Goal: Information Seeking & Learning: Find specific fact

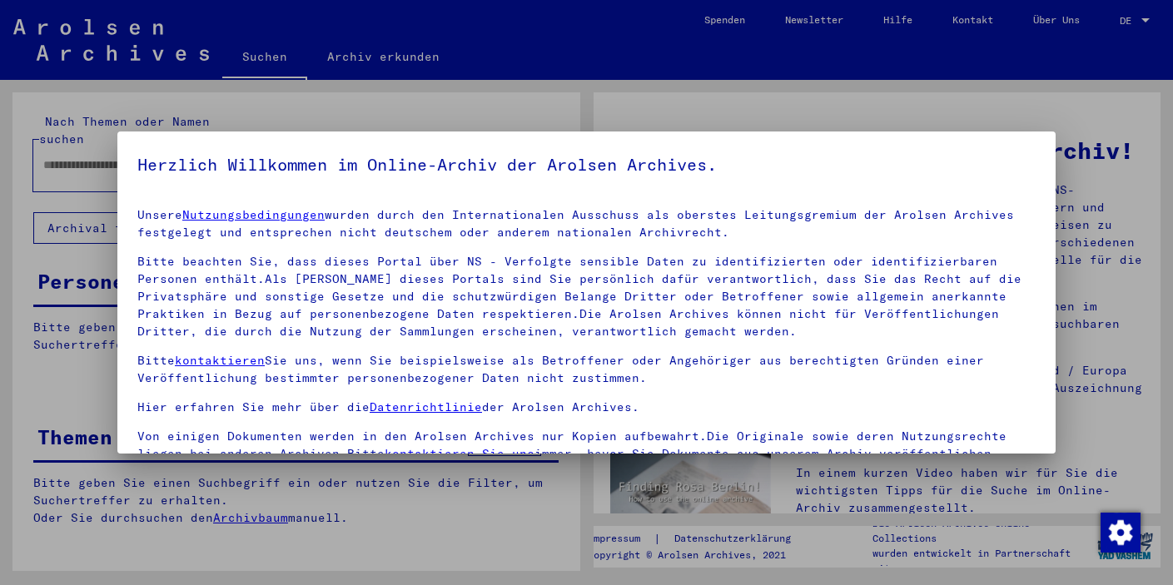
click at [246, 146] on div "Herzlich Willkommen im Online-Archiv der Arolsen Archives. Unsere Nutzungsbedin…" at bounding box center [586, 292] width 938 height 322
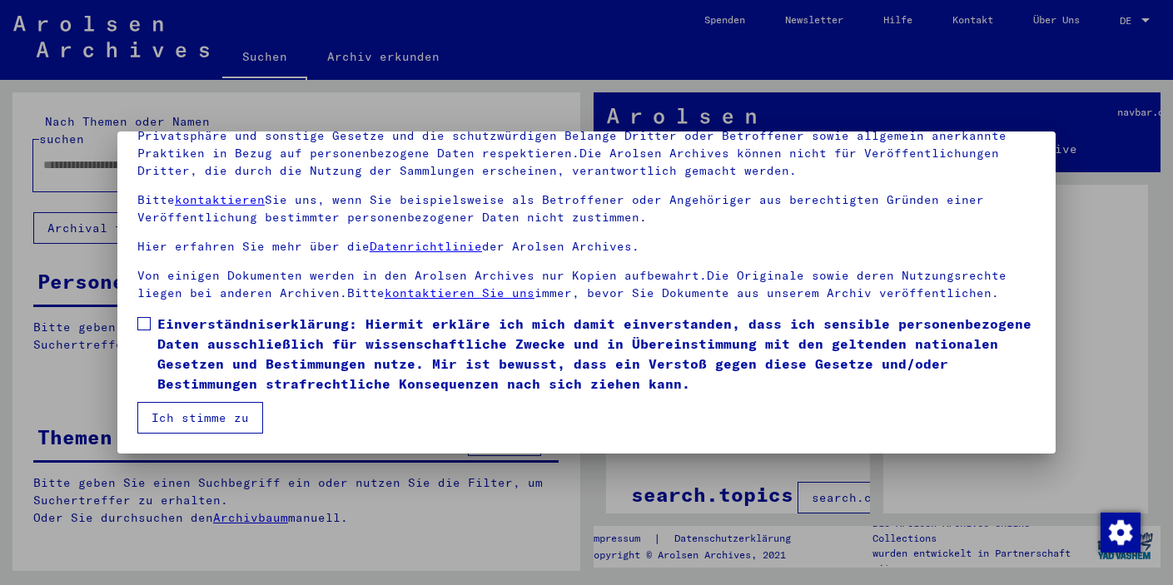
scroll to position [141, 0]
click at [144, 321] on span at bounding box center [143, 323] width 13 height 13
click at [174, 416] on button "Ich stimme zu" at bounding box center [200, 418] width 126 height 32
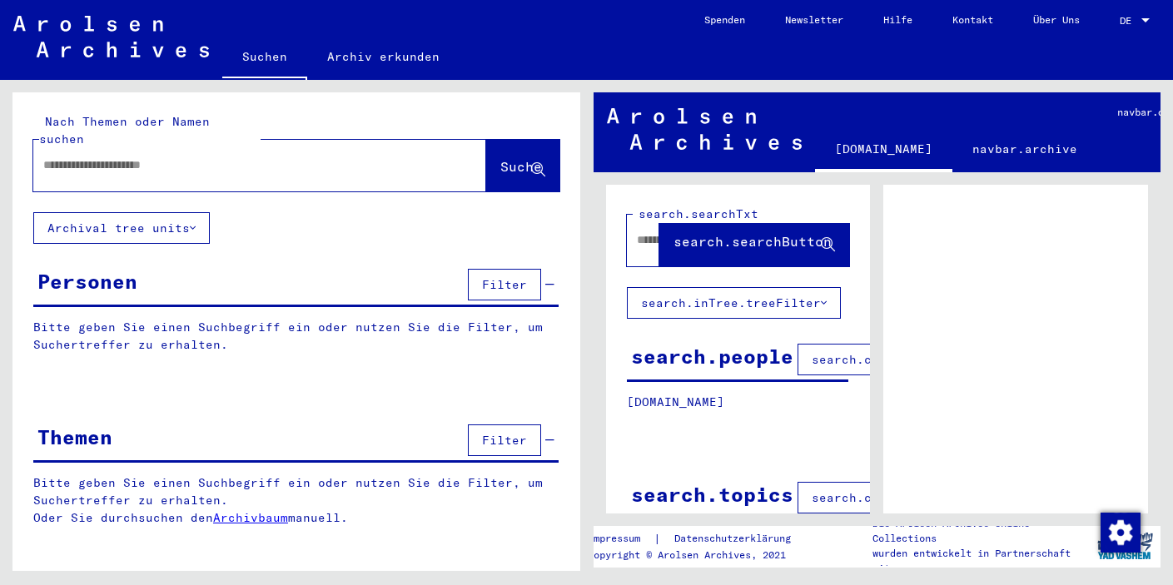
click at [212, 156] on input "text" at bounding box center [244, 164] width 403 height 17
type input "**********"
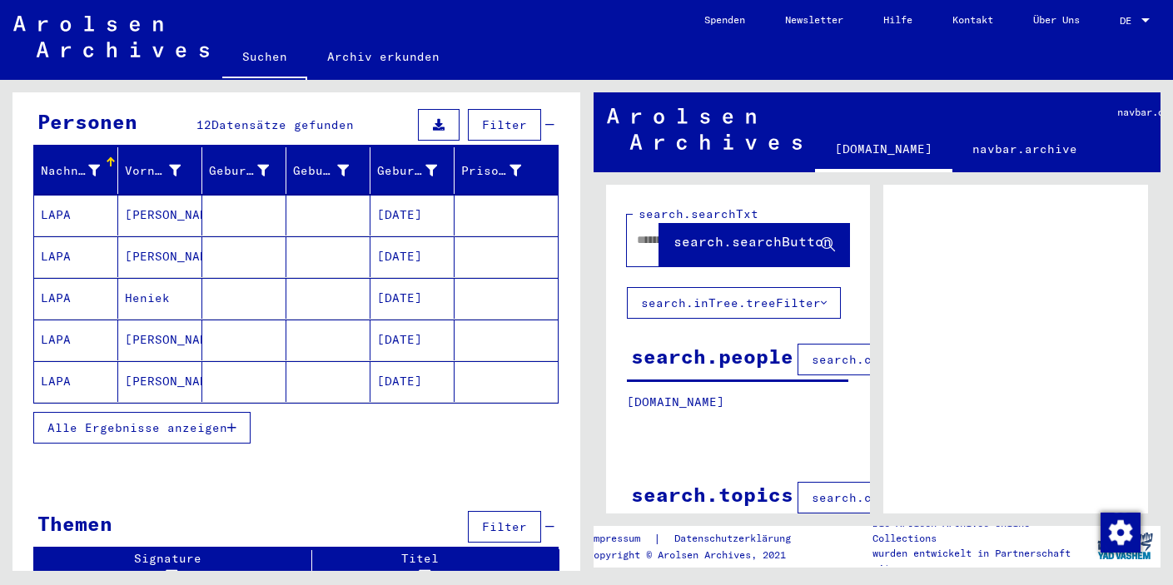
scroll to position [159, 0]
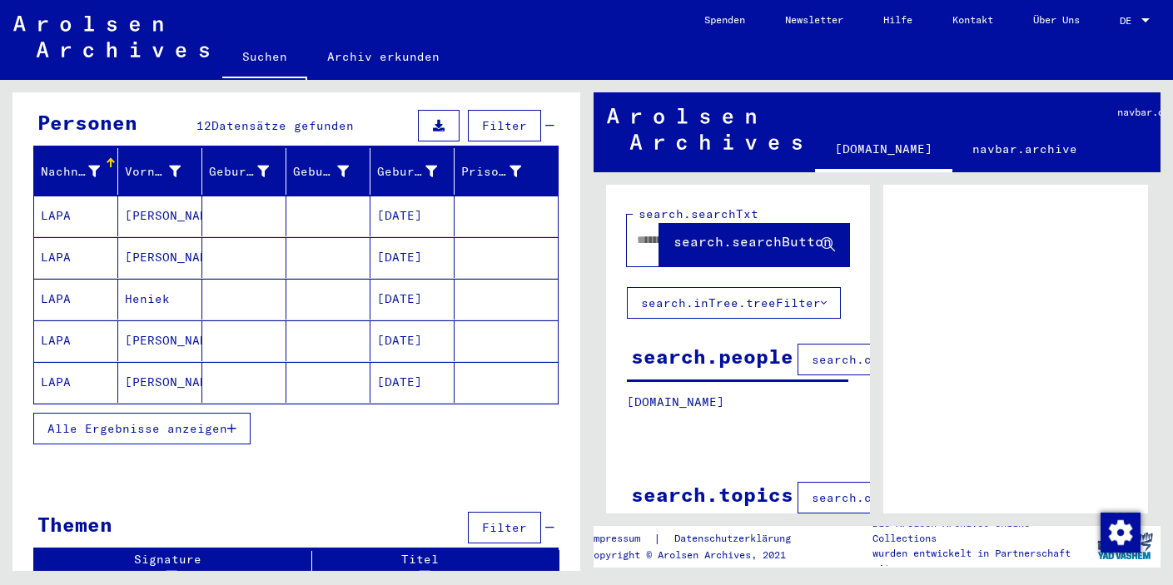
click at [129, 421] on span "Alle Ergebnisse anzeigen" at bounding box center [137, 428] width 180 height 15
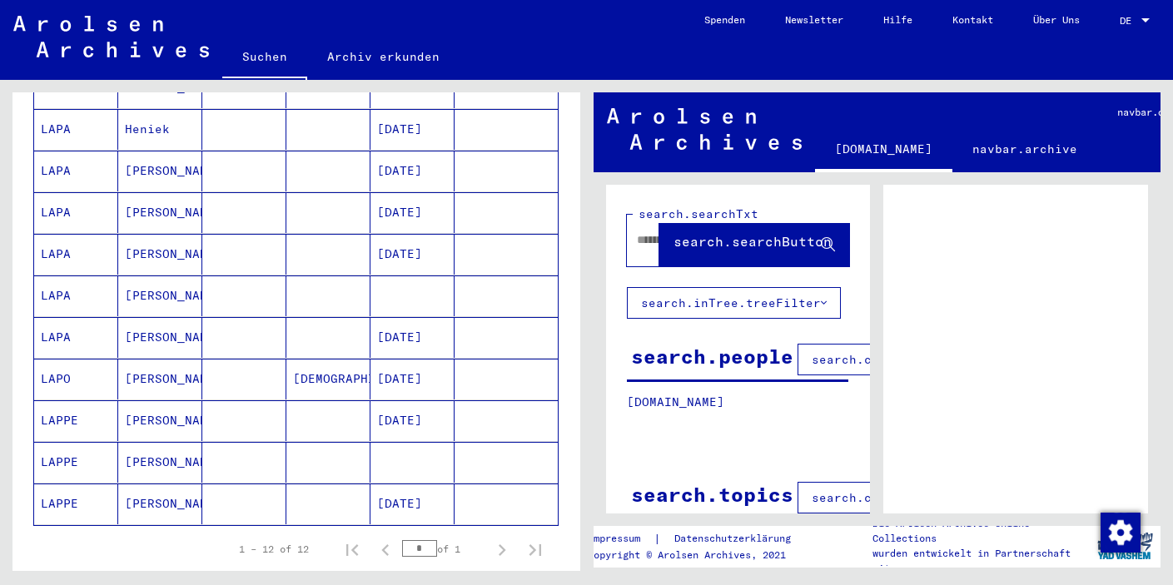
scroll to position [330, 0]
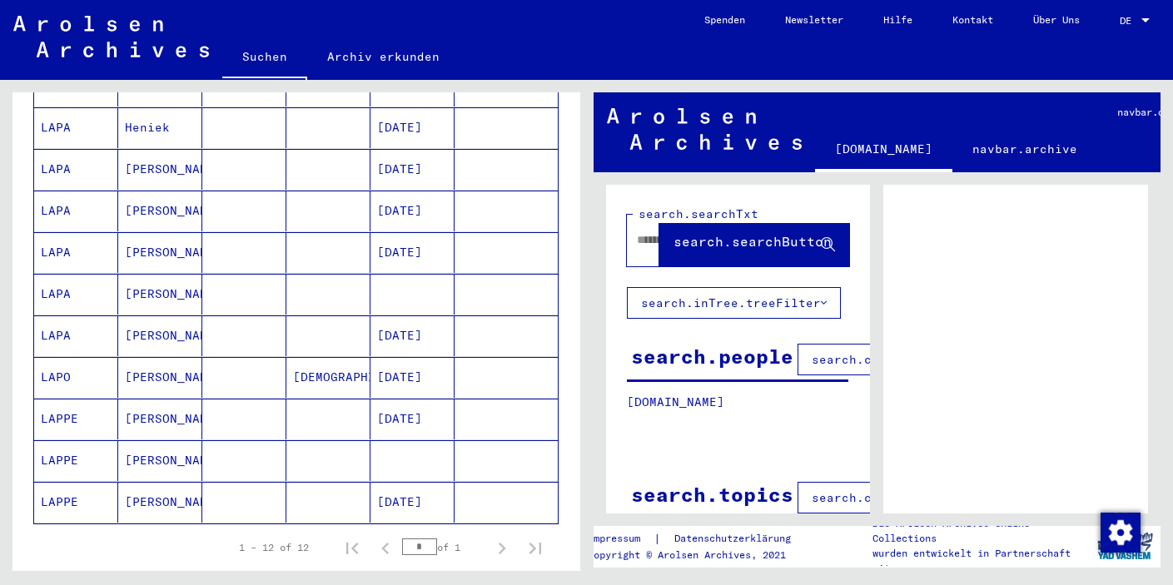
click at [52, 486] on mat-cell "LAPPE" at bounding box center [76, 502] width 84 height 41
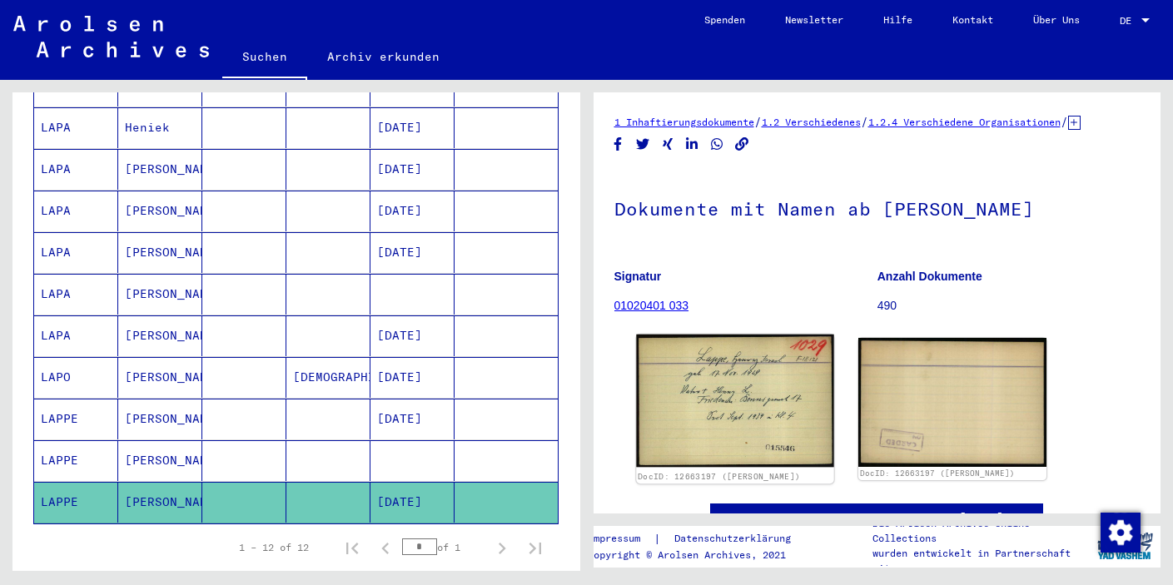
click at [696, 415] on img at bounding box center [734, 401] width 197 height 133
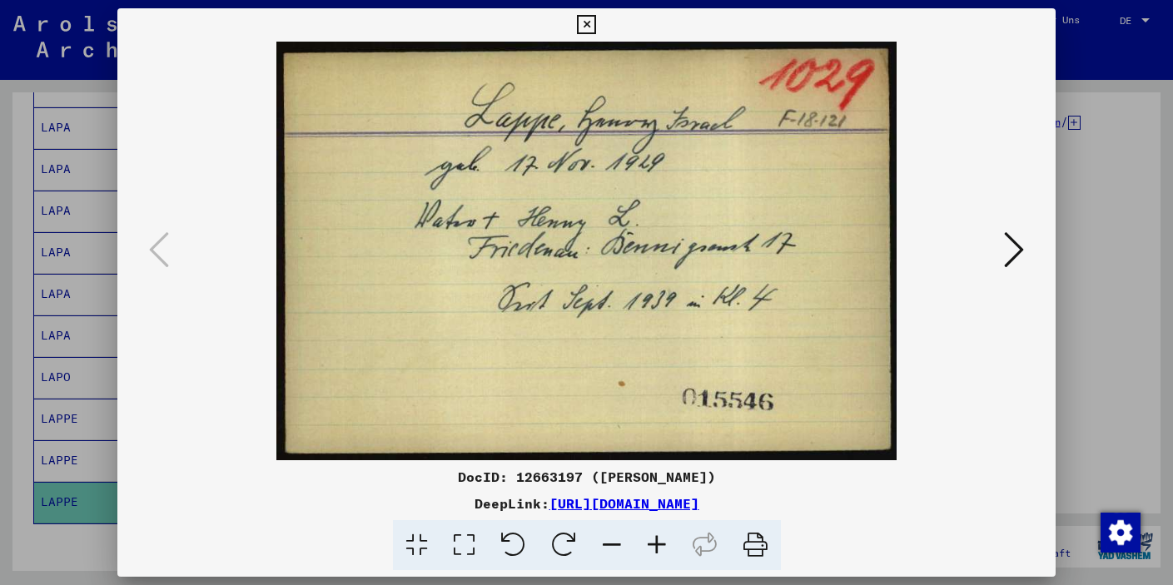
click at [72, 450] on div at bounding box center [586, 292] width 1173 height 585
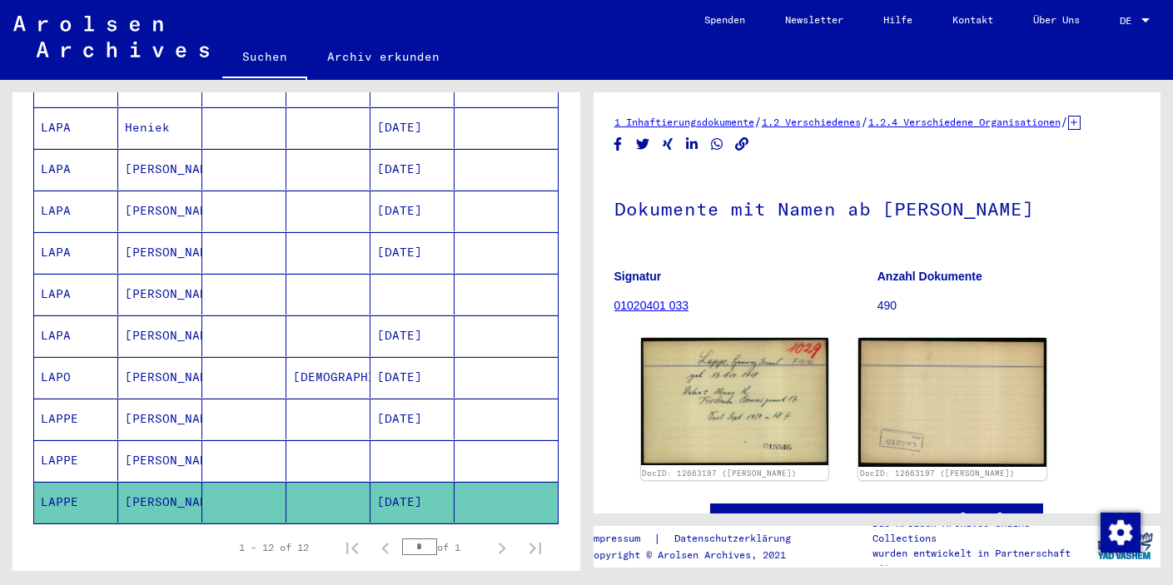
click at [72, 450] on mat-cell "LAPPE" at bounding box center [76, 460] width 84 height 41
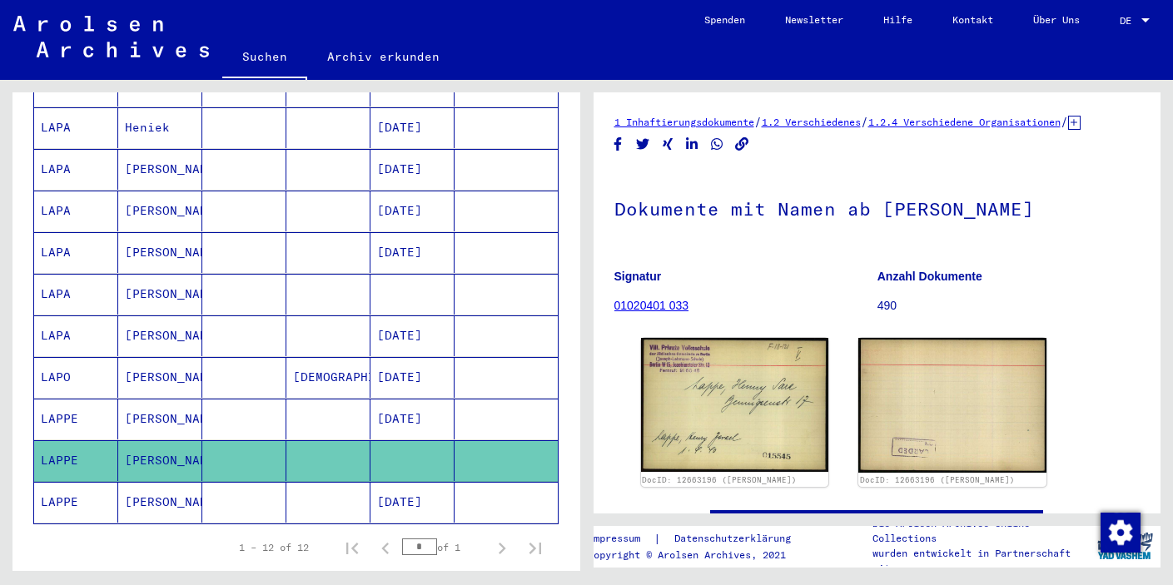
click at [87, 402] on mat-cell "LAPPE" at bounding box center [76, 419] width 84 height 41
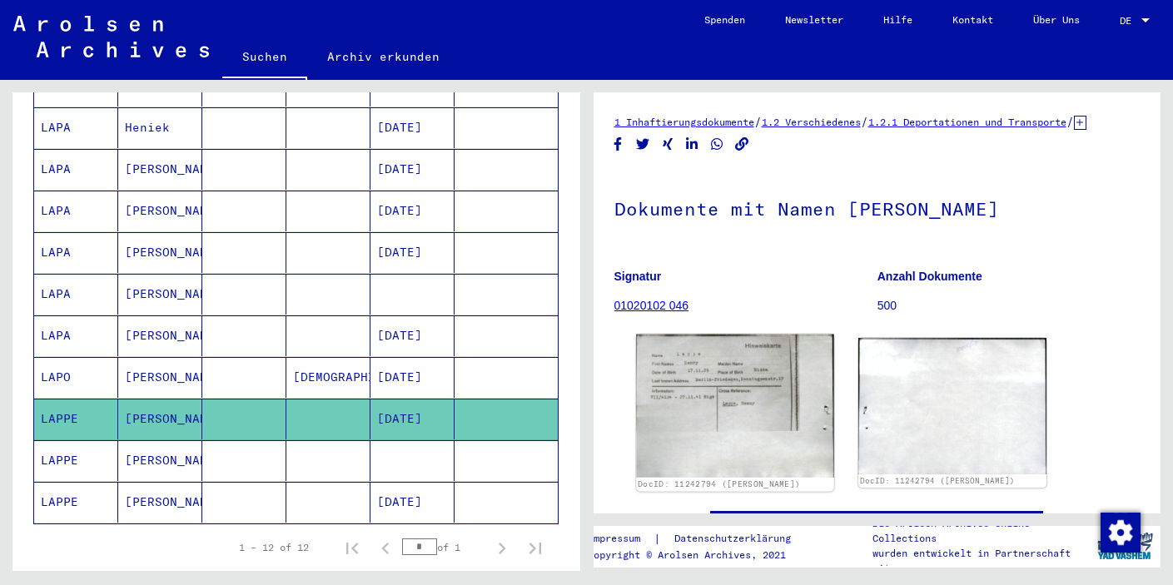
click at [746, 399] on img at bounding box center [734, 406] width 197 height 143
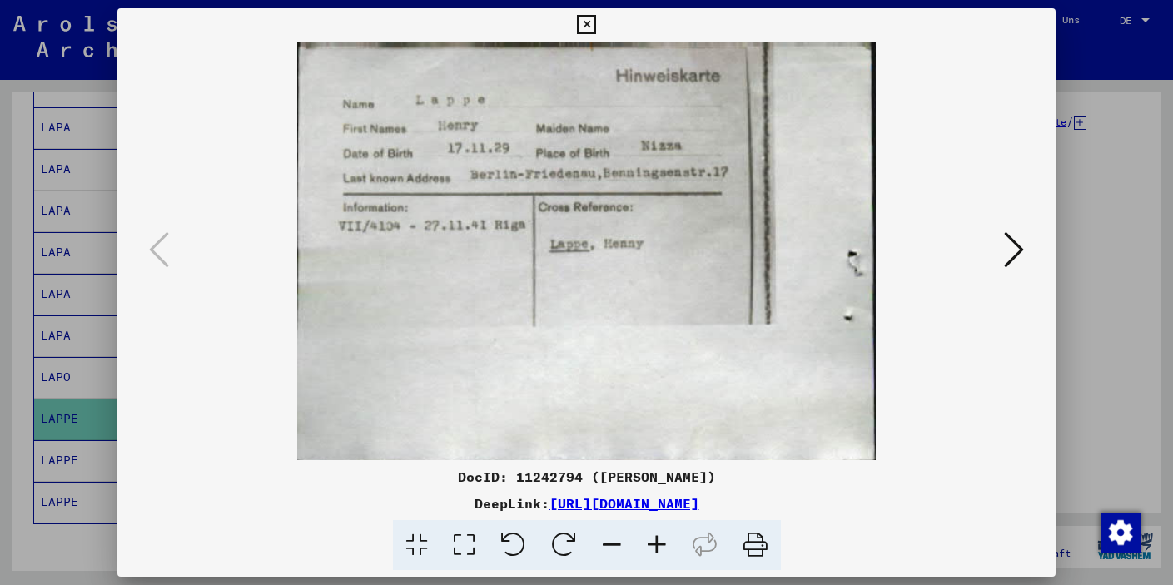
click at [596, 22] on icon at bounding box center [586, 25] width 19 height 20
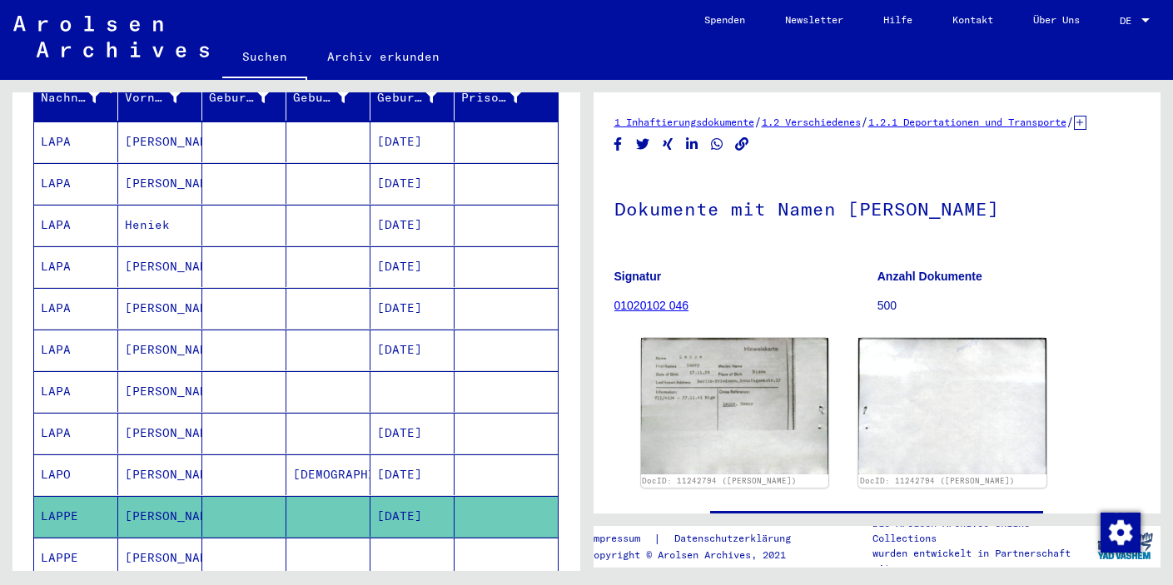
scroll to position [235, 0]
